Goal: Find specific page/section: Find specific page/section

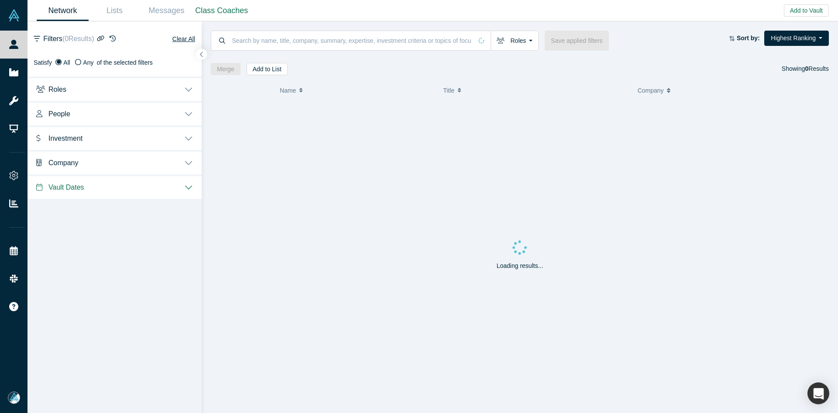
click at [64, 115] on span "People" at bounding box center [59, 114] width 22 height 8
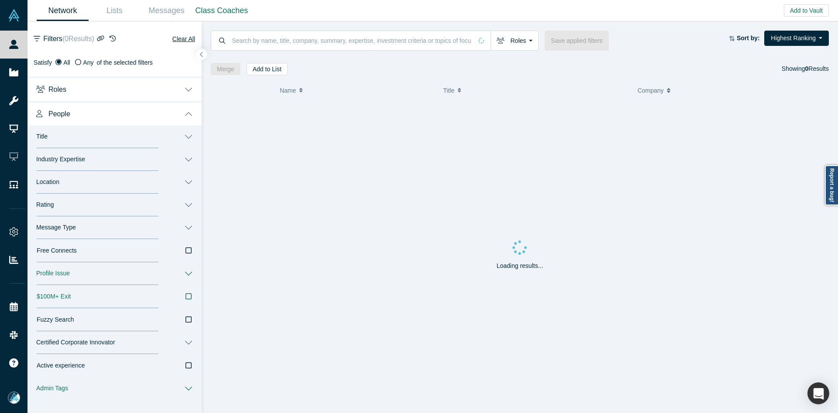
click at [91, 232] on button "Message Type" at bounding box center [115, 227] width 174 height 23
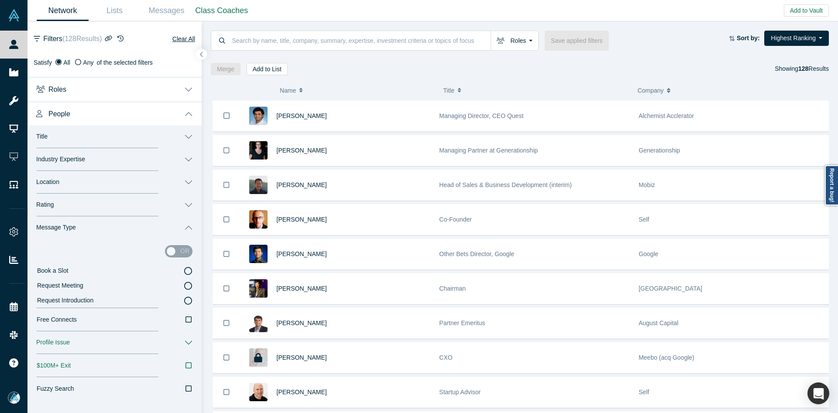
click at [69, 272] on label "Book a Slot" at bounding box center [115, 270] width 156 height 15
click at [0, 0] on input "Book a Slot" at bounding box center [0, 0] width 0 height 0
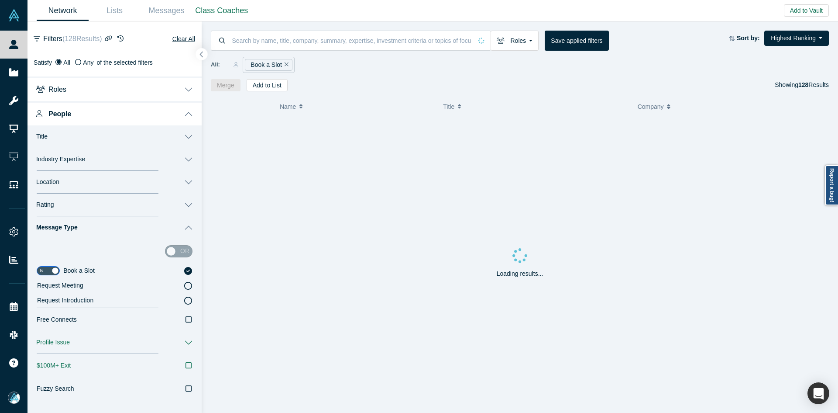
click at [200, 56] on icon "button" at bounding box center [202, 54] width 4 height 7
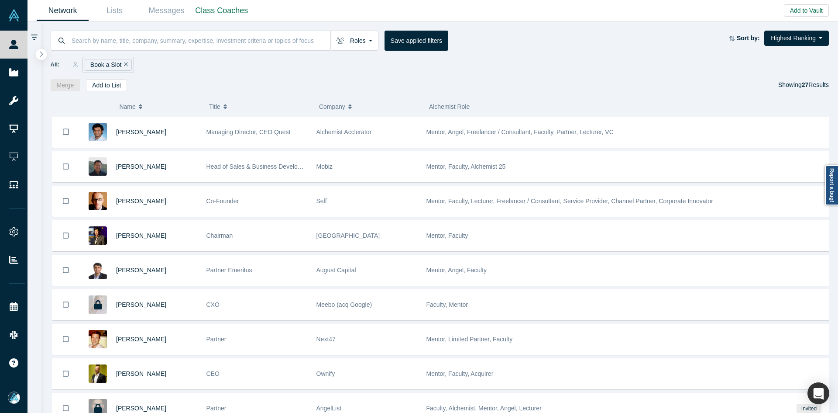
click at [134, 107] on span "Name" at bounding box center [127, 106] width 16 height 18
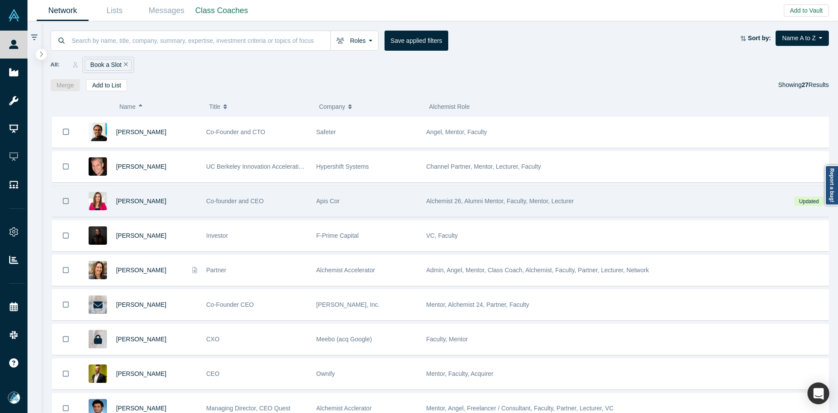
click at [189, 200] on div "Anna Cheniuntai" at bounding box center [156, 201] width 81 height 30
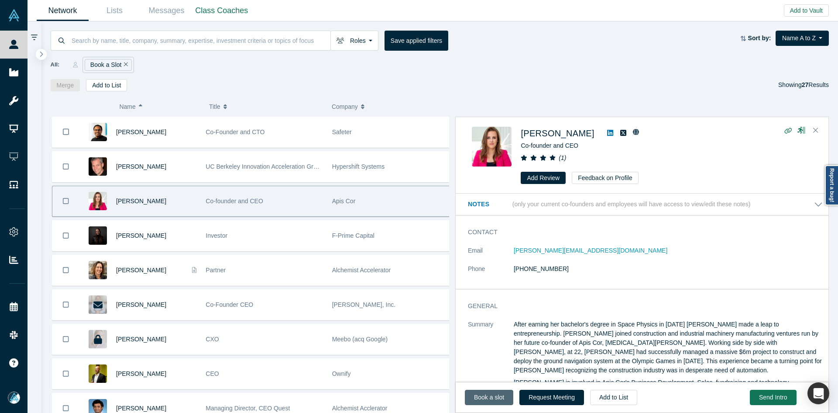
click at [491, 397] on link "Book a slot" at bounding box center [489, 396] width 48 height 15
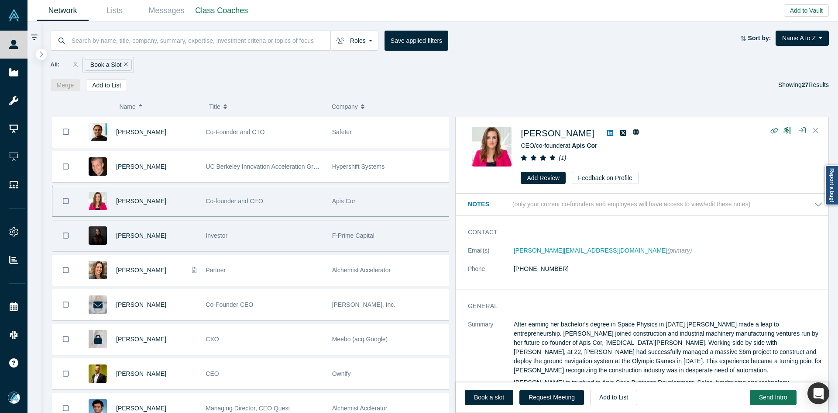
click at [171, 229] on div "Betsy Mulé" at bounding box center [156, 235] width 80 height 30
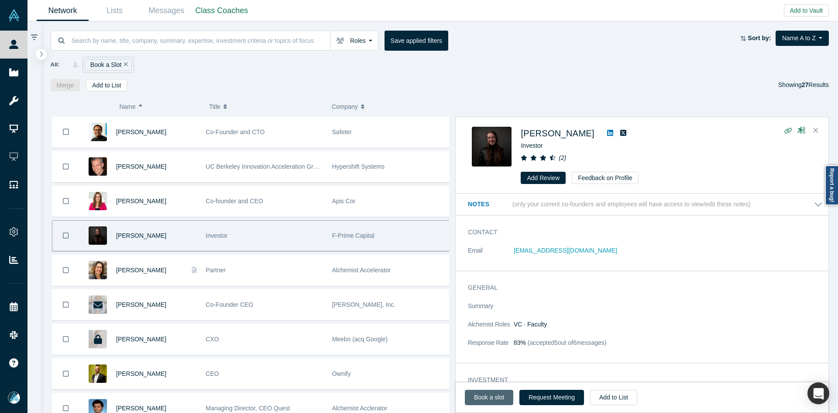
click at [486, 393] on link "Book a slot" at bounding box center [489, 396] width 48 height 15
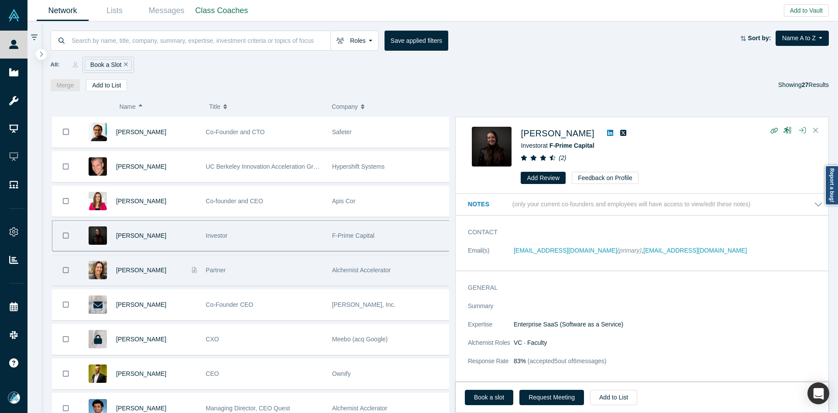
click at [178, 273] on div "Christy Canida" at bounding box center [151, 270] width 71 height 30
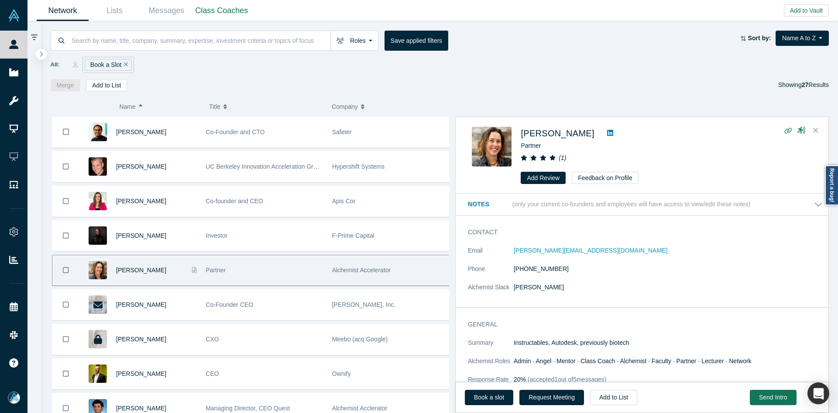
drag, startPoint x: 508, startPoint y: 392, endPoint x: 499, endPoint y: 350, distance: 43.3
click at [508, 392] on link "Book a slot" at bounding box center [489, 396] width 48 height 15
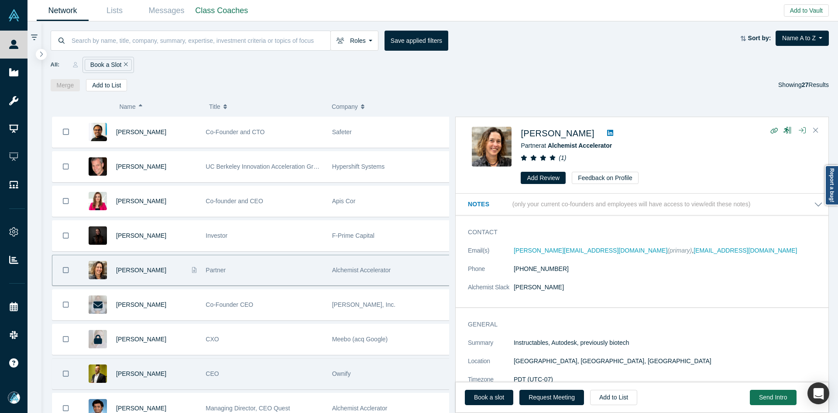
click at [175, 367] on div "[PERSON_NAME]" at bounding box center [156, 373] width 80 height 30
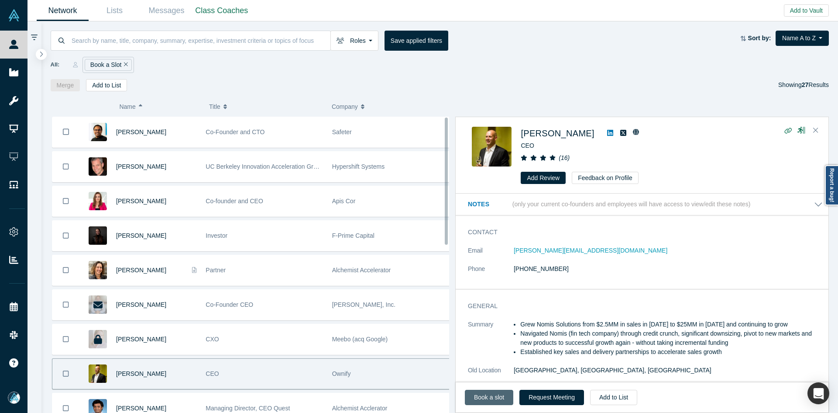
click at [495, 400] on link "Book a slot" at bounding box center [489, 396] width 48 height 15
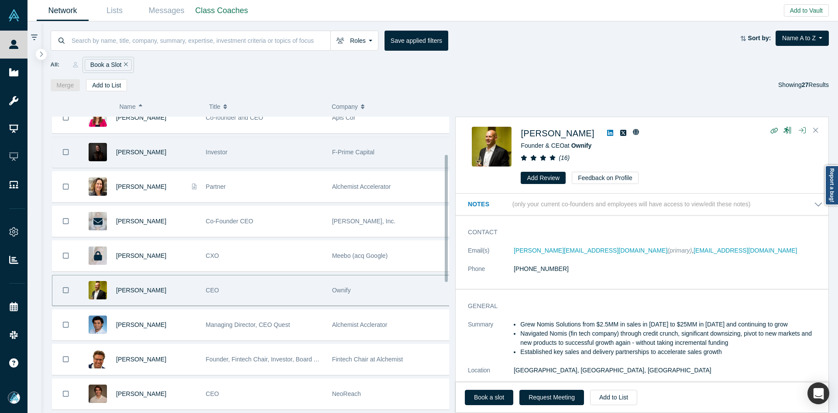
scroll to position [87, 0]
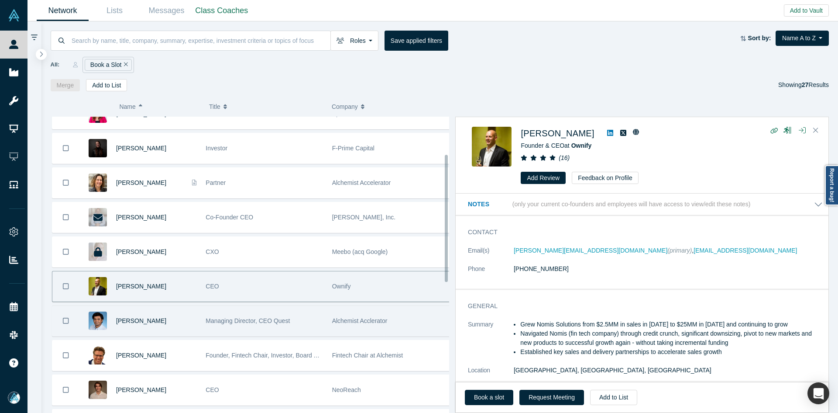
click at [187, 317] on div "[PERSON_NAME]" at bounding box center [156, 321] width 80 height 30
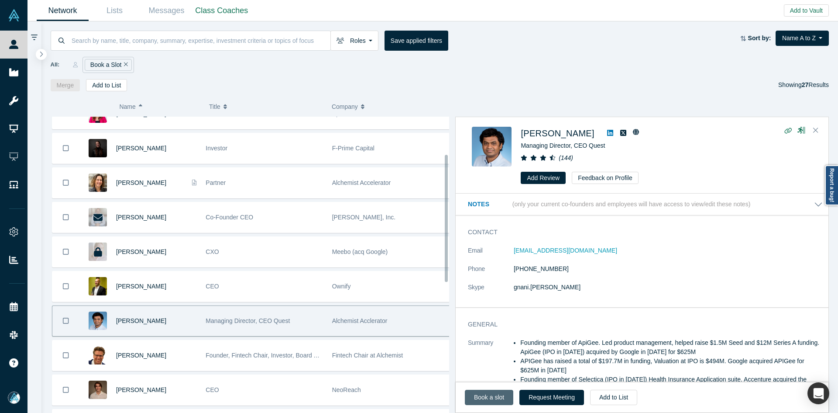
click at [487, 393] on link "Book a slot" at bounding box center [489, 396] width 48 height 15
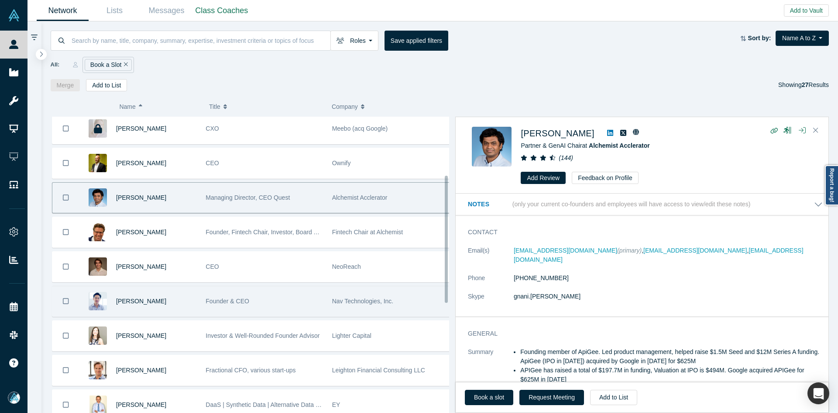
scroll to position [218, 0]
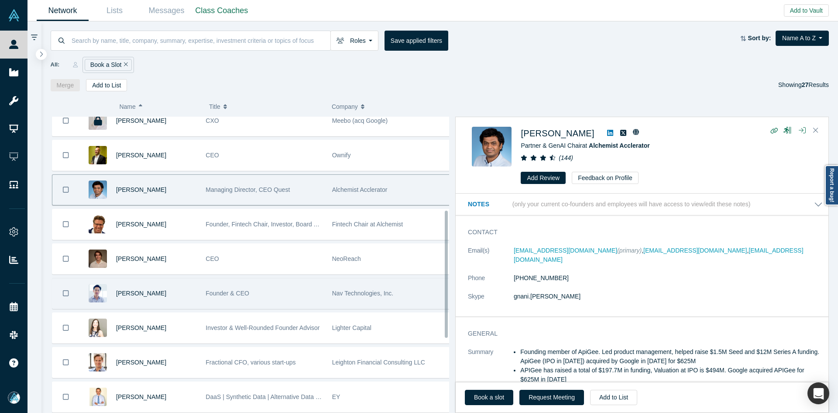
click at [183, 292] on div "Ken So" at bounding box center [156, 293] width 80 height 30
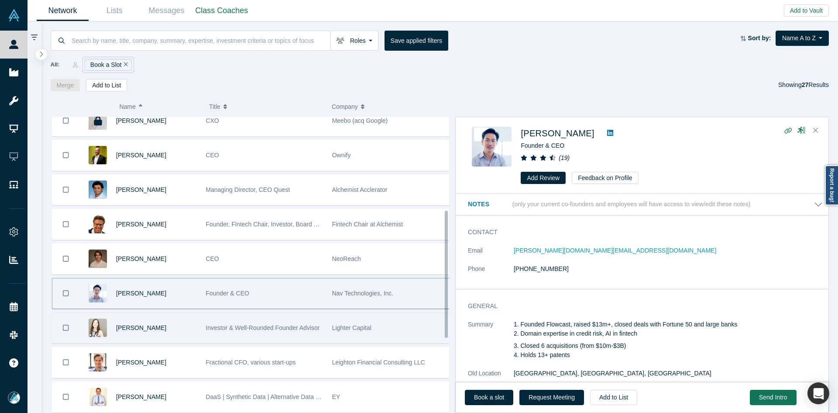
click at [175, 329] on div "Leah Edwards" at bounding box center [156, 328] width 80 height 30
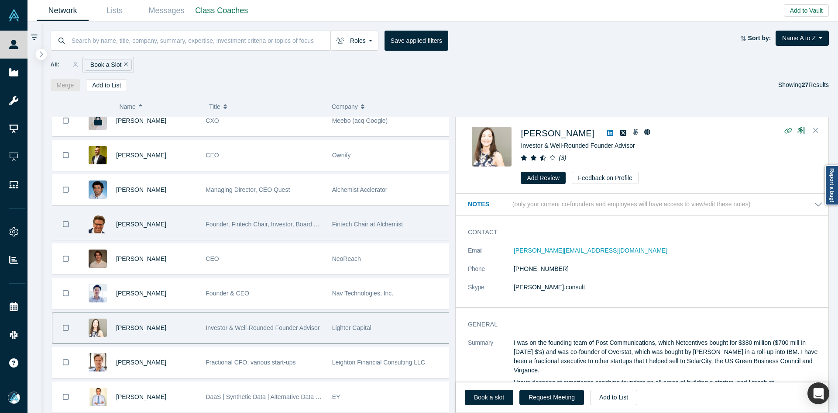
click at [173, 225] on div "Hans Reisgies" at bounding box center [156, 224] width 80 height 30
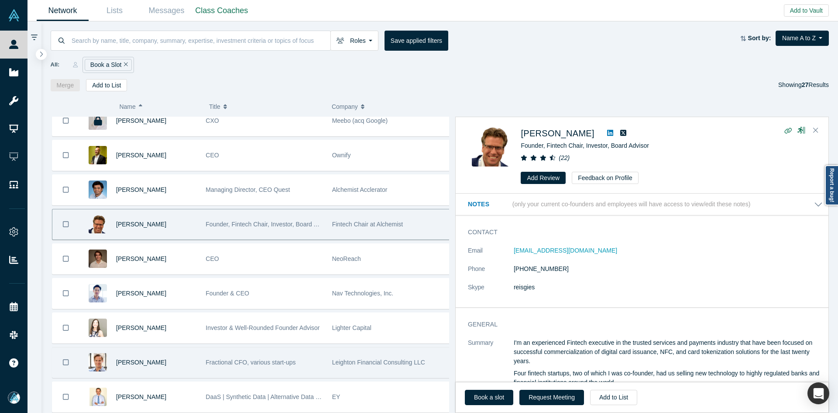
click at [174, 360] on div "Leighton Smith" at bounding box center [156, 362] width 80 height 30
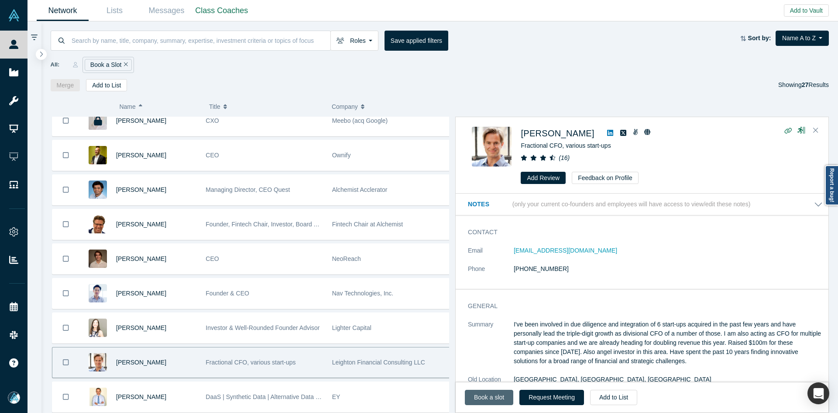
click at [500, 394] on link "Book a slot" at bounding box center [489, 396] width 48 height 15
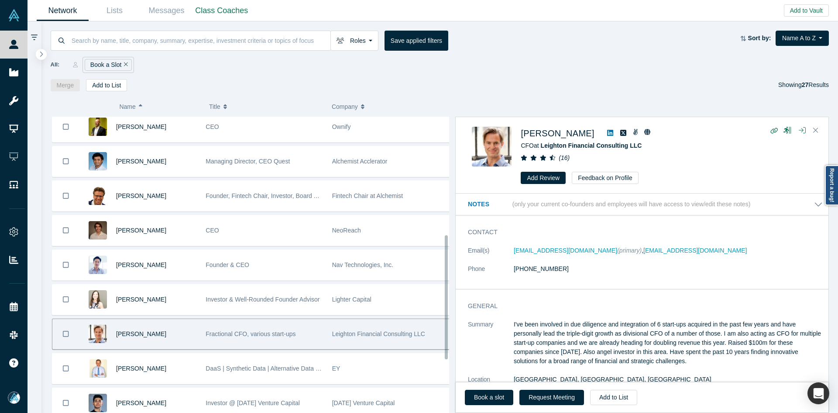
scroll to position [306, 0]
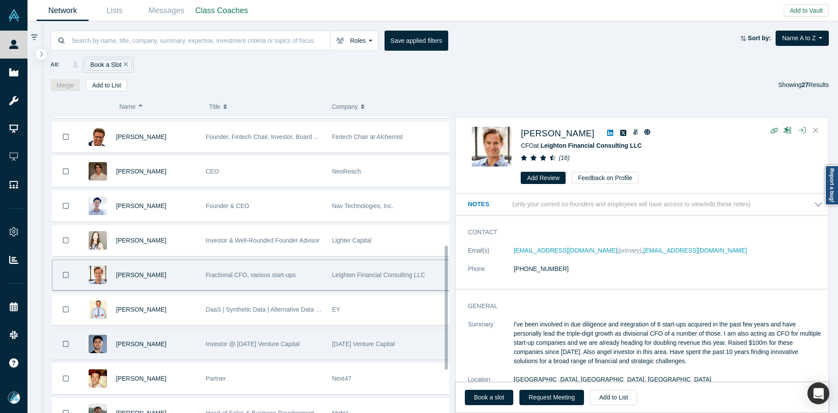
click at [180, 346] on div "Mehron Sharq" at bounding box center [156, 344] width 80 height 30
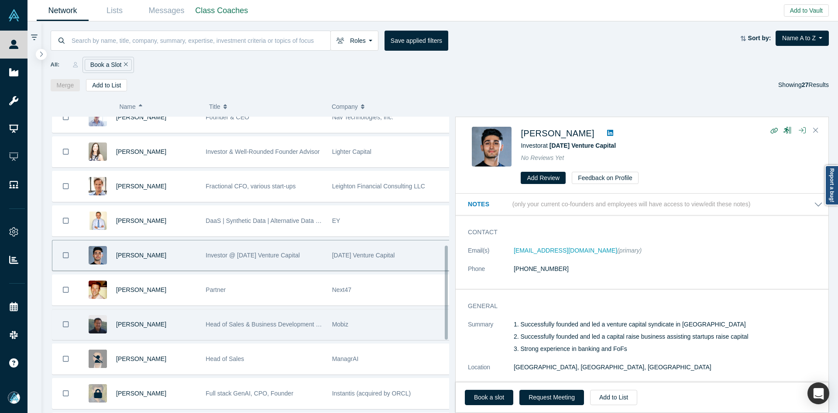
scroll to position [437, 0]
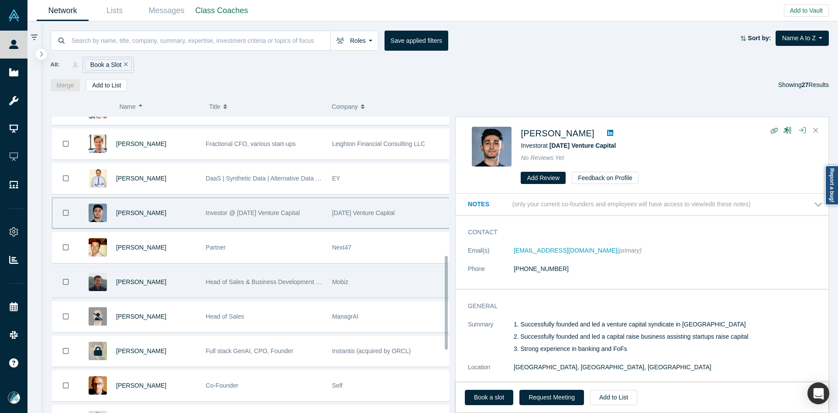
click at [188, 293] on div "[PERSON_NAME]" at bounding box center [156, 282] width 80 height 30
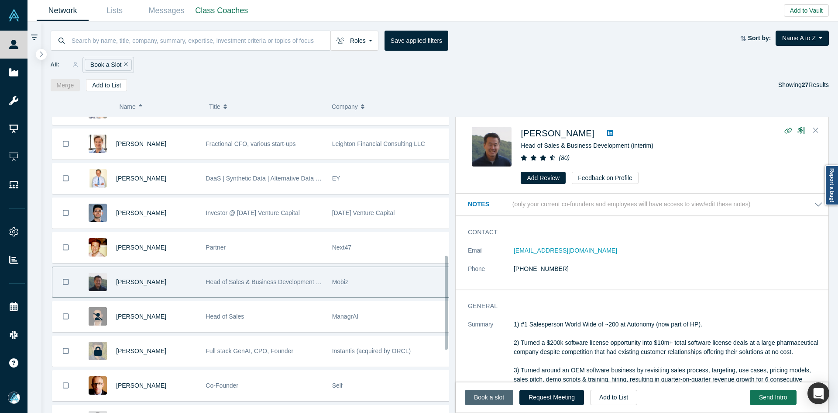
click at [490, 398] on link "Book a slot" at bounding box center [489, 396] width 48 height 15
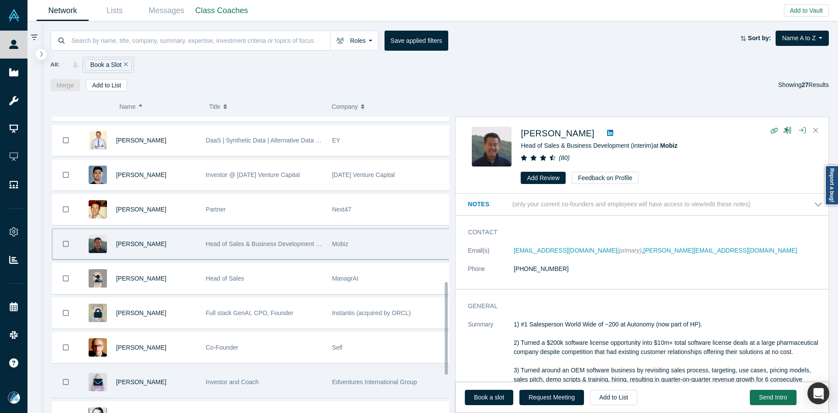
scroll to position [568, 0]
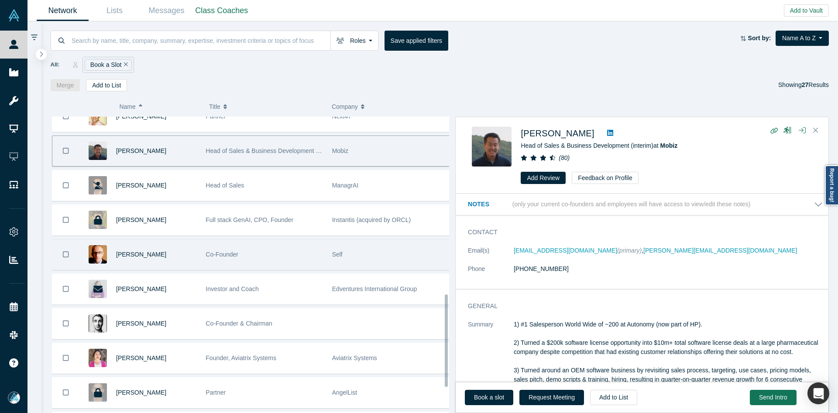
click at [182, 248] on div "[PERSON_NAME]" at bounding box center [156, 254] width 80 height 30
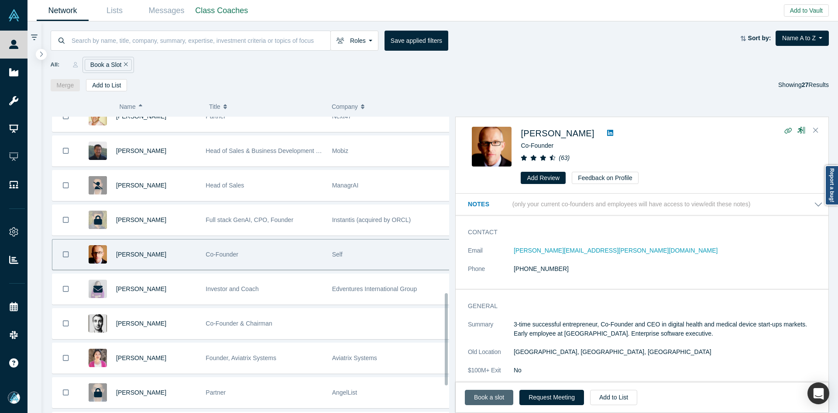
click at [478, 399] on link "Book a slot" at bounding box center [489, 396] width 48 height 15
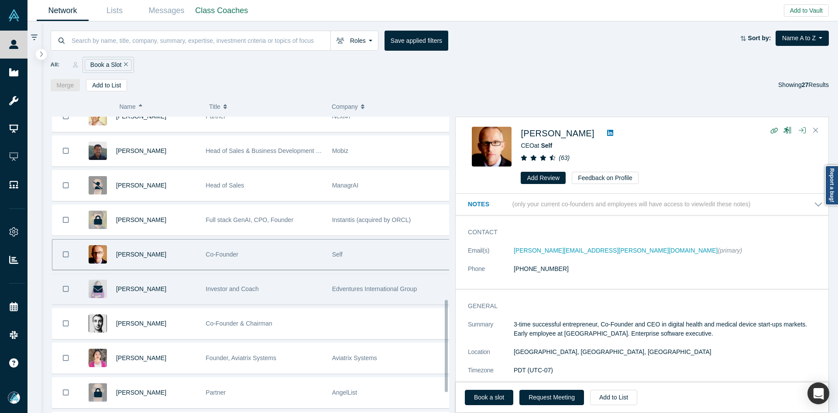
scroll to position [611, 0]
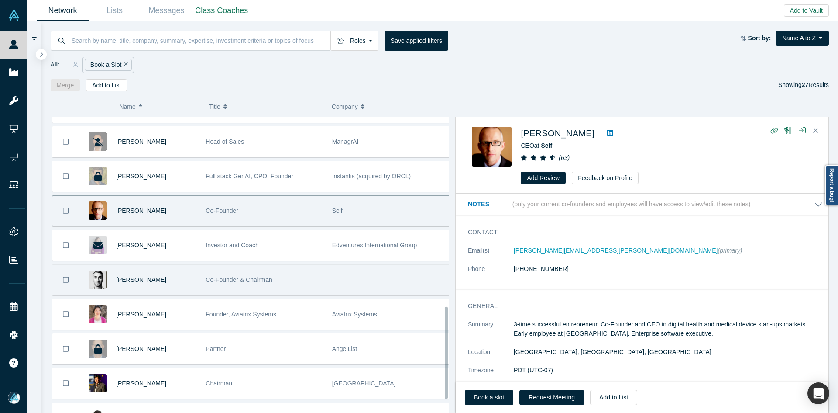
click at [173, 286] on div "Seb Boyer" at bounding box center [156, 280] width 80 height 30
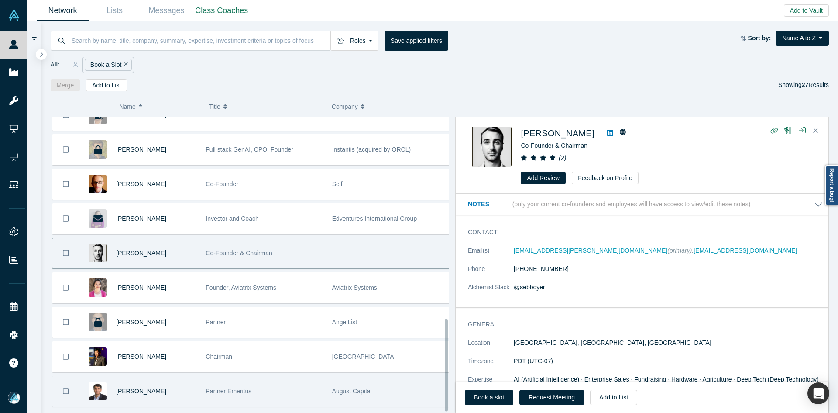
scroll to position [655, 0]
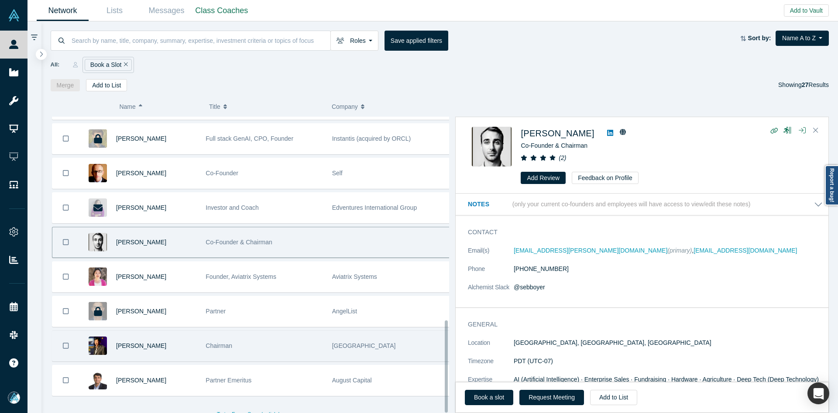
click at [185, 342] on div "[PERSON_NAME]" at bounding box center [156, 345] width 80 height 30
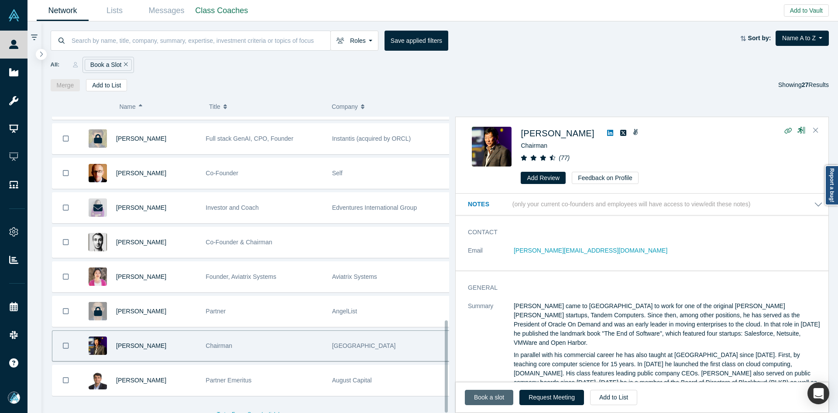
click at [501, 399] on link "Book a slot" at bounding box center [489, 396] width 48 height 15
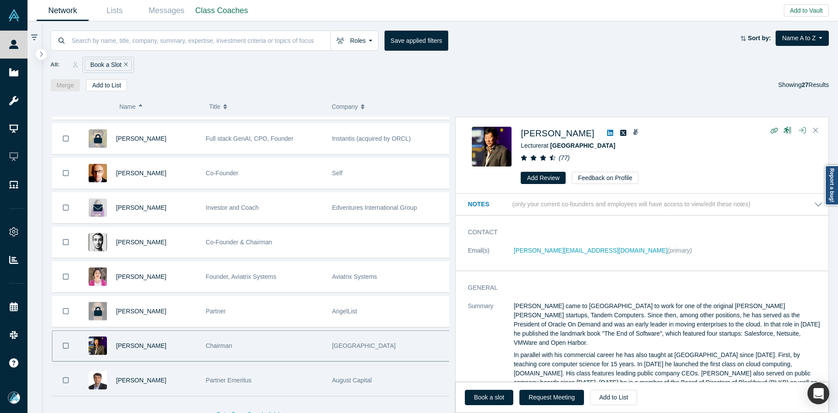
drag, startPoint x: 179, startPoint y: 380, endPoint x: 183, endPoint y: 378, distance: 4.6
click at [178, 379] on div "[PERSON_NAME]" at bounding box center [156, 380] width 80 height 30
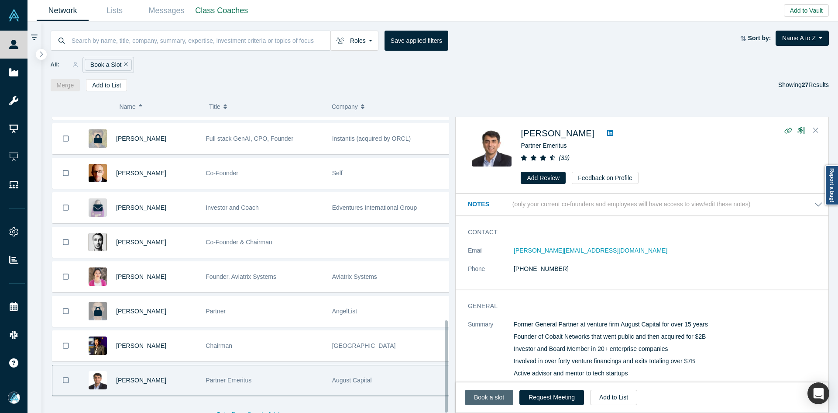
click at [496, 397] on link "Book a slot" at bounding box center [489, 396] width 48 height 15
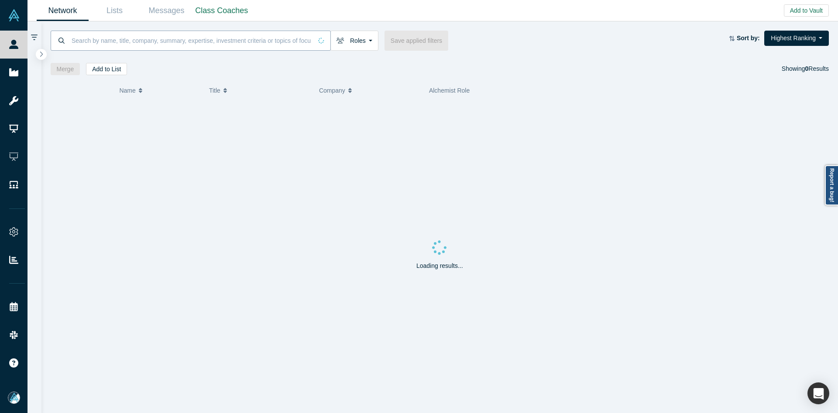
click at [240, 46] on input at bounding box center [191, 40] width 241 height 21
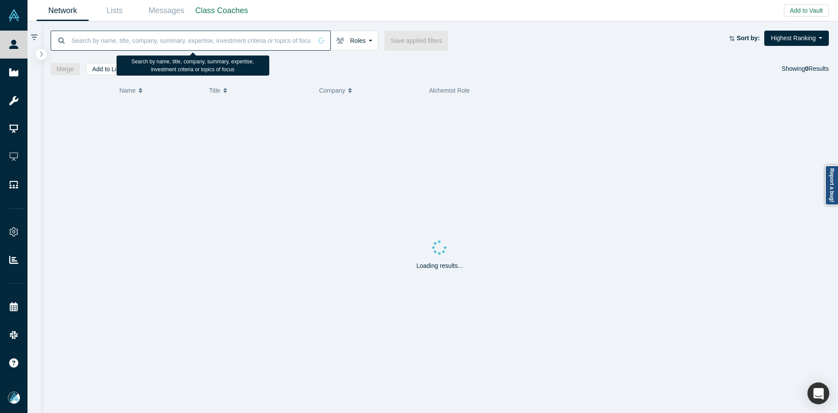
paste input "Anh Ngo"
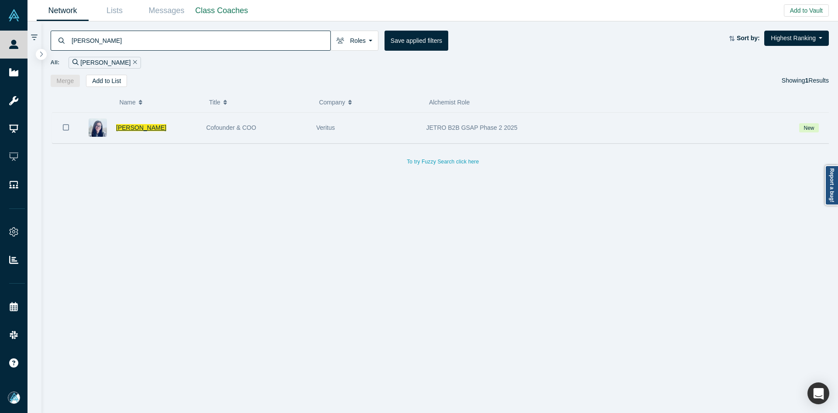
type input "Anh Ngo"
click at [126, 129] on span "Anh Ngo" at bounding box center [141, 127] width 50 height 7
